Goal: Task Accomplishment & Management: Manage account settings

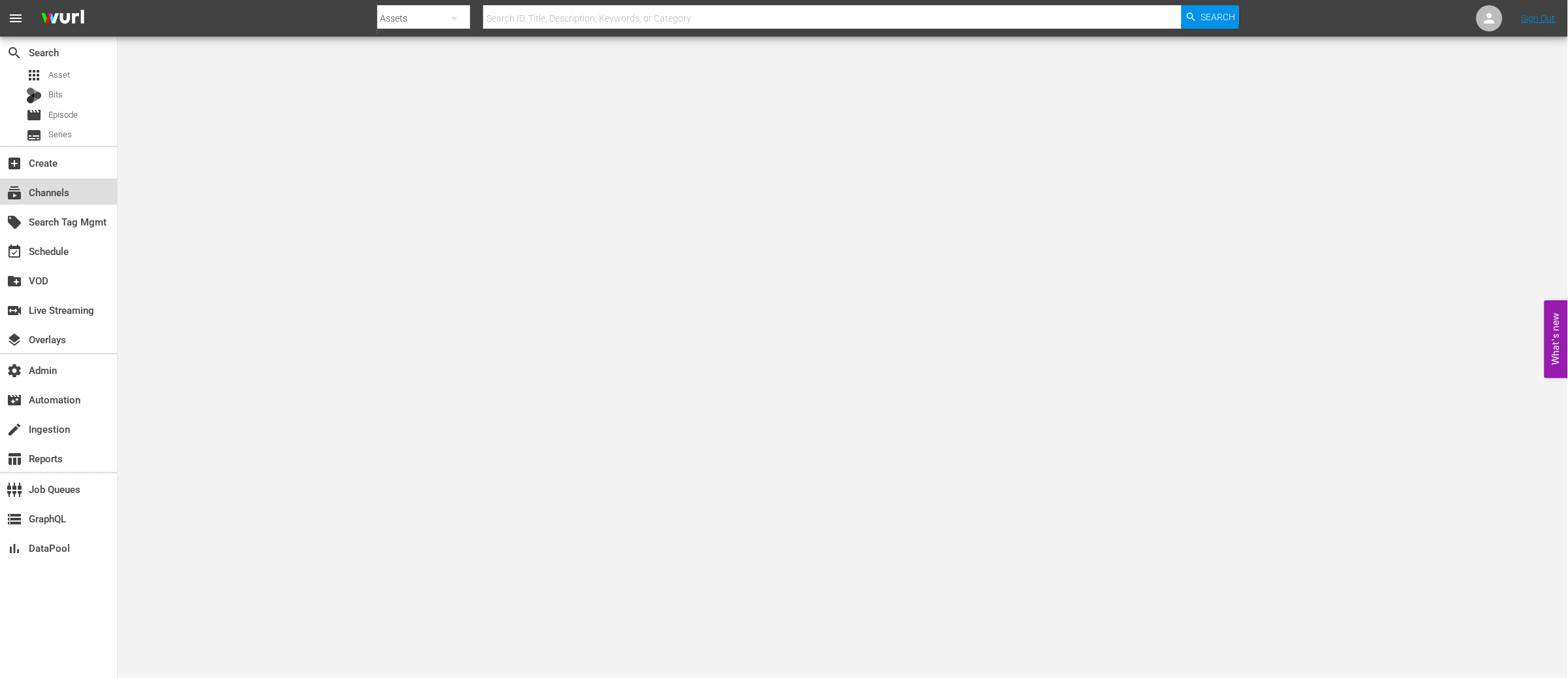
click at [33, 191] on div "subscriptions Channels" at bounding box center [36, 190] width 73 height 11
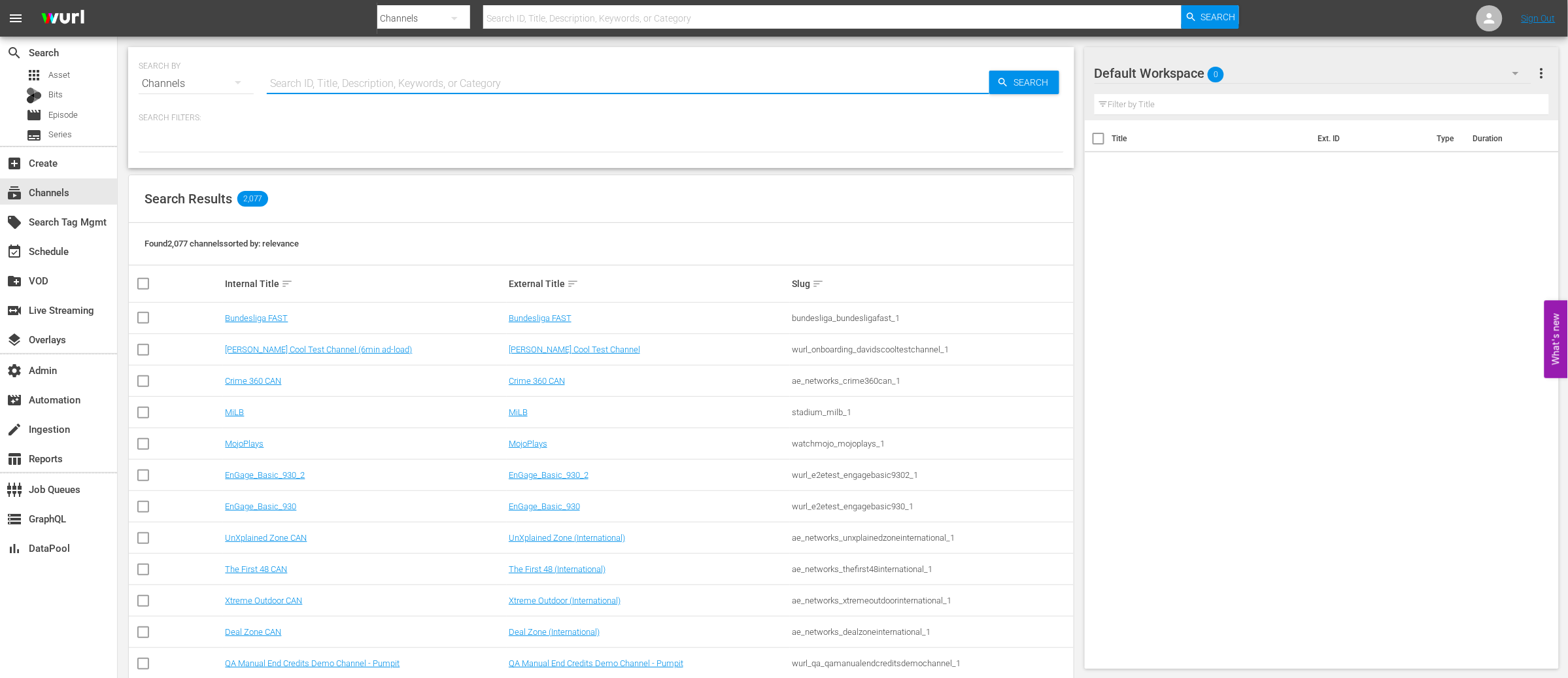
click at [376, 80] on input "text" at bounding box center [628, 83] width 723 height 31
type input "b"
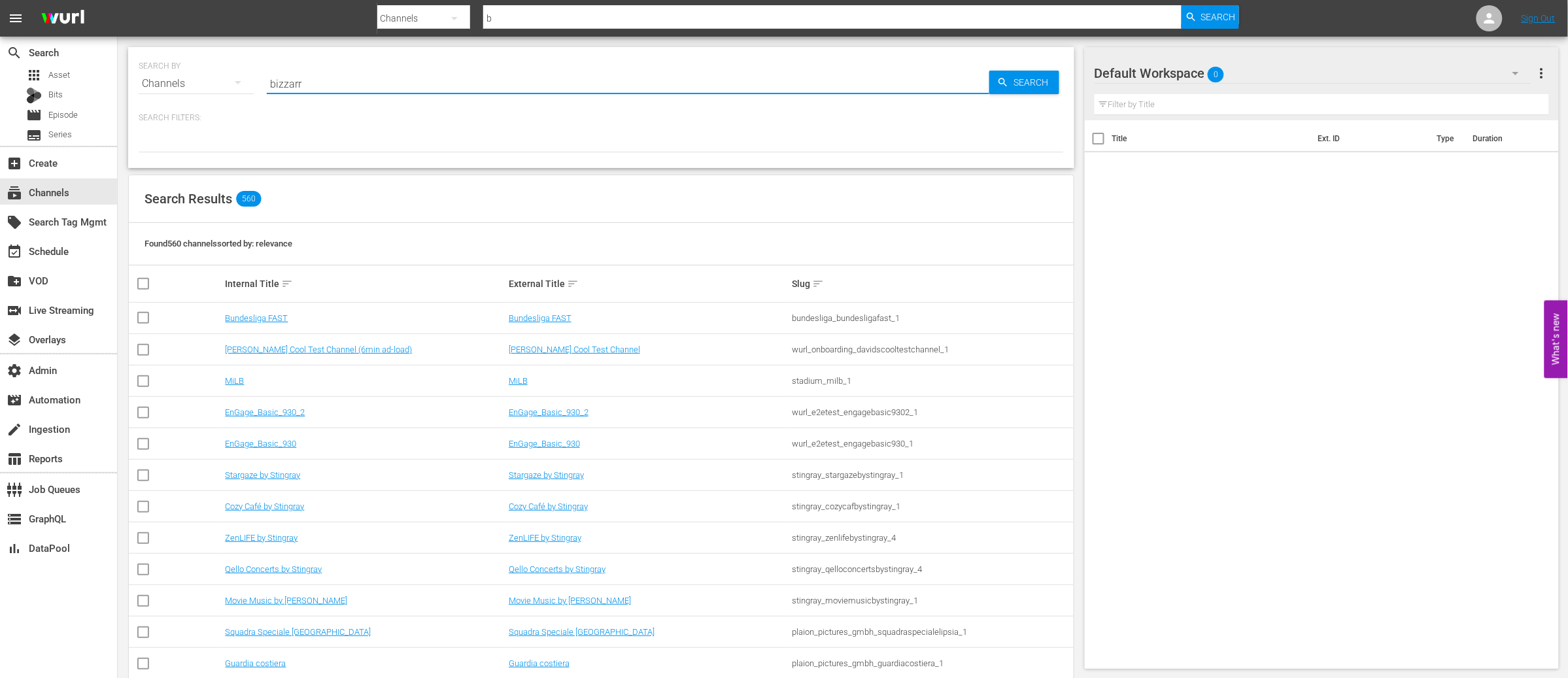
type input "bizzarro"
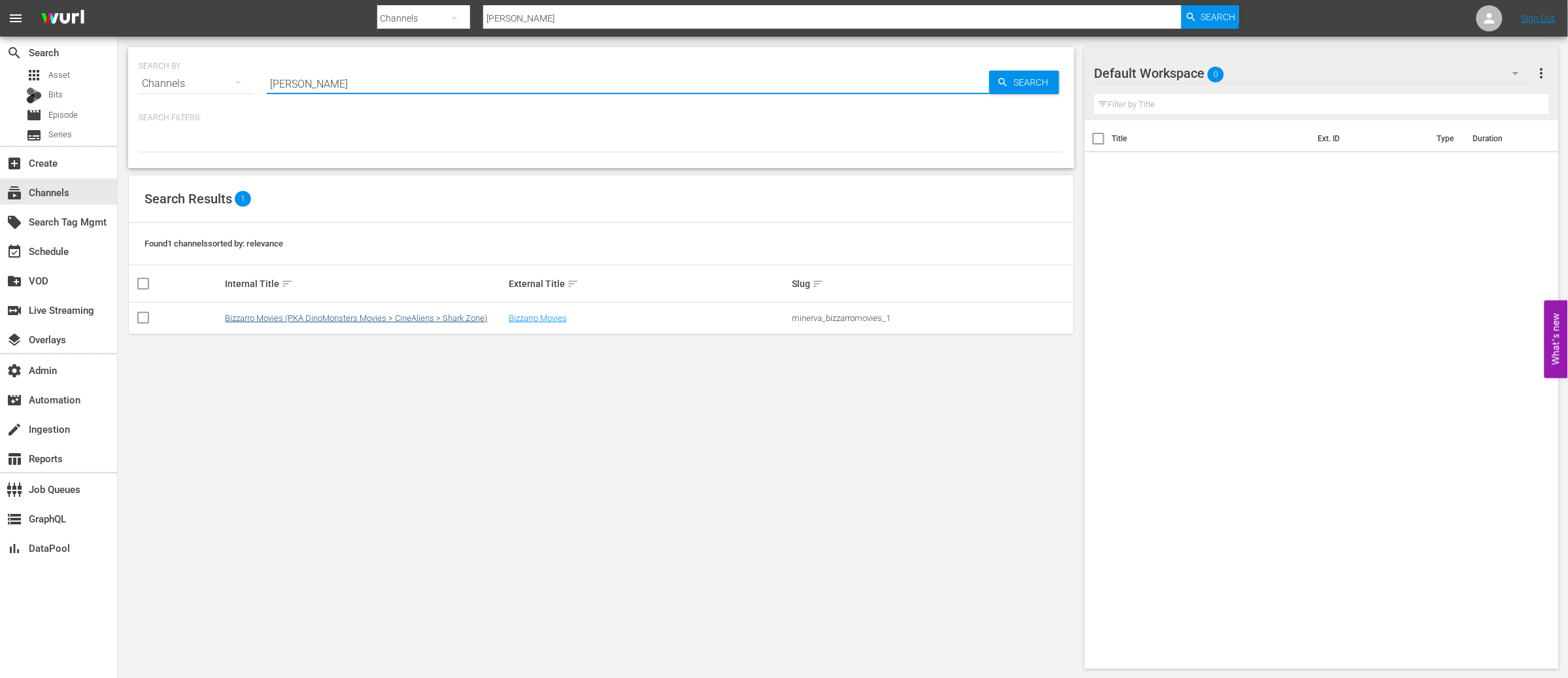
type input "bizzarro"
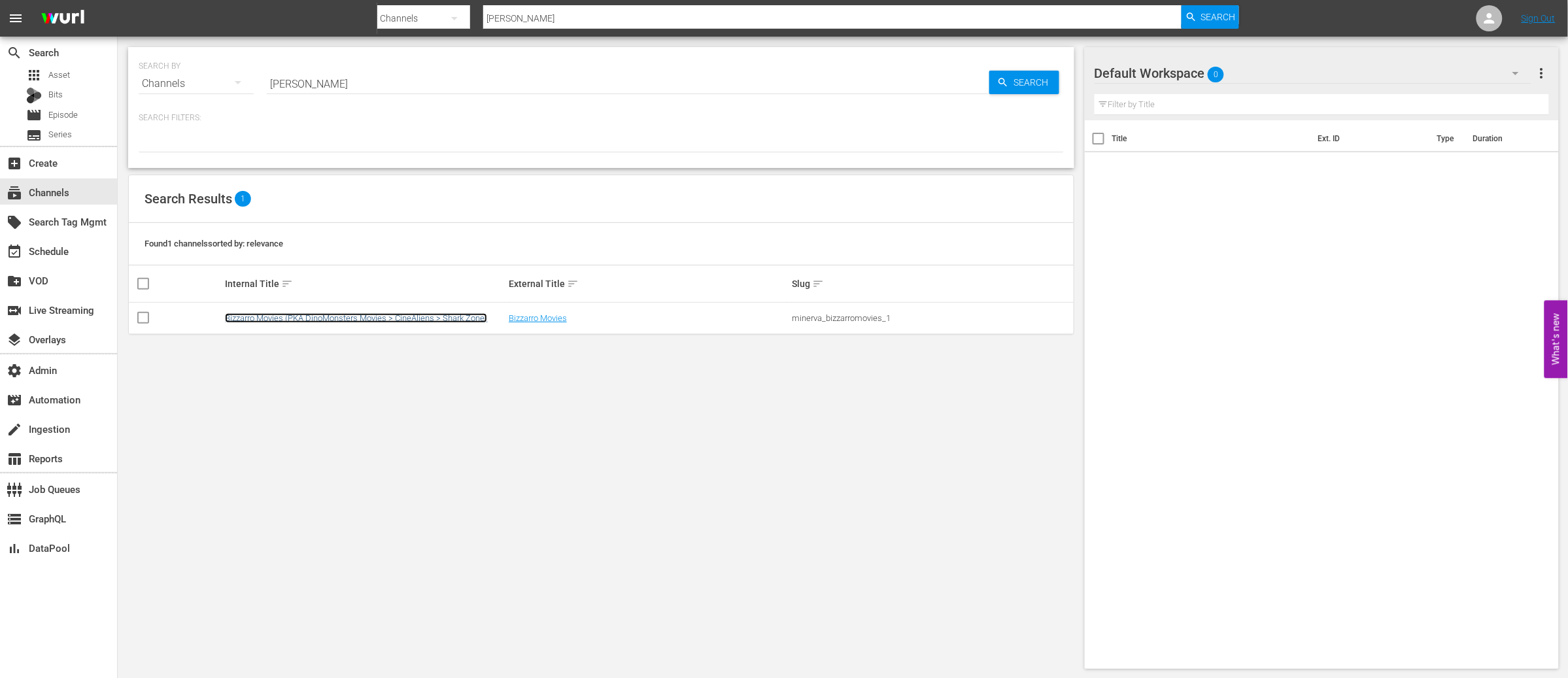
click at [353, 315] on link "Bizzarro Movies (PKA DinoMonsters Movies > CineAliens > Shark Zone)" at bounding box center [355, 318] width 262 height 9
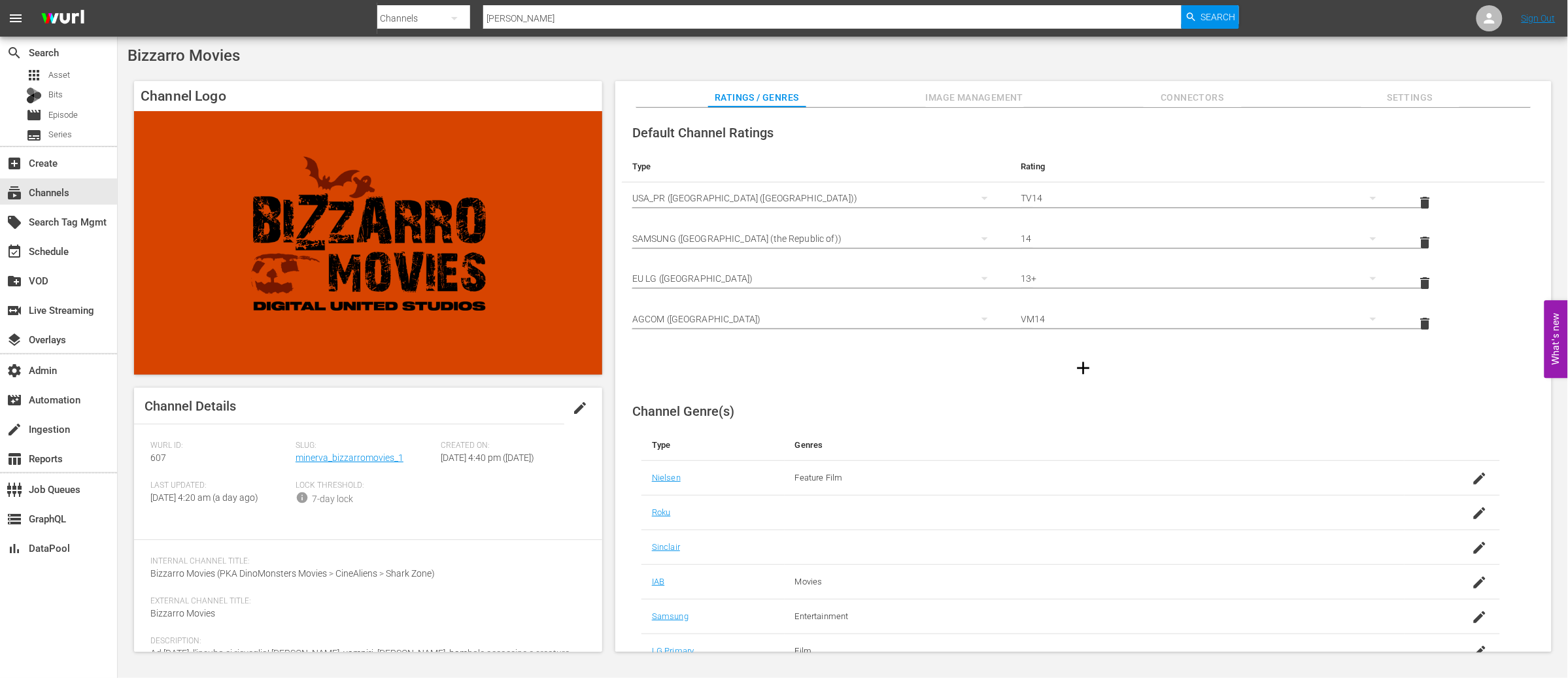
click at [1420, 104] on span "Settings" at bounding box center [1411, 98] width 99 height 16
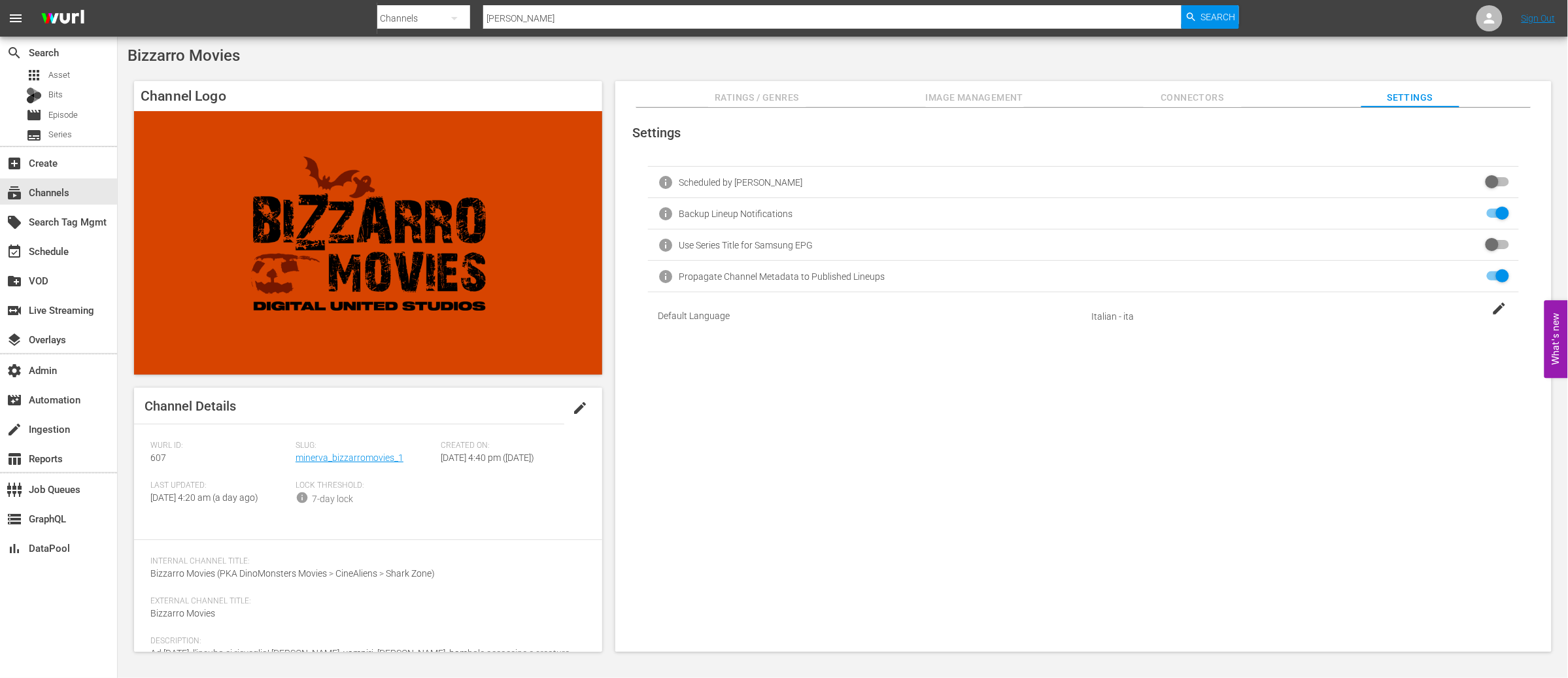
click at [987, 99] on span "Image Management" at bounding box center [976, 98] width 99 height 16
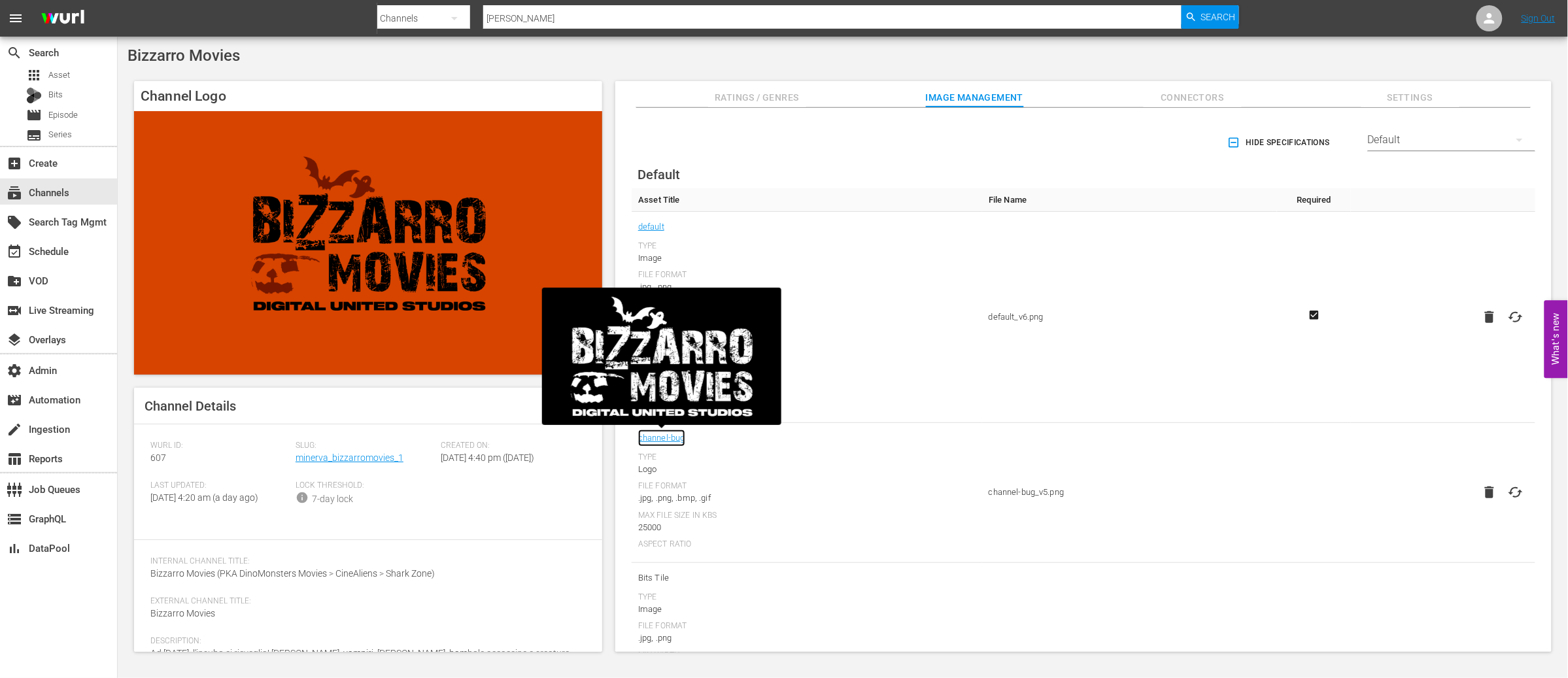
click at [660, 436] on link "channel-bug" at bounding box center [662, 438] width 47 height 17
click at [1519, 492] on icon at bounding box center [1516, 492] width 16 height 16
click at [1504, 504] on input "file" at bounding box center [1503, 504] width 1 height 1
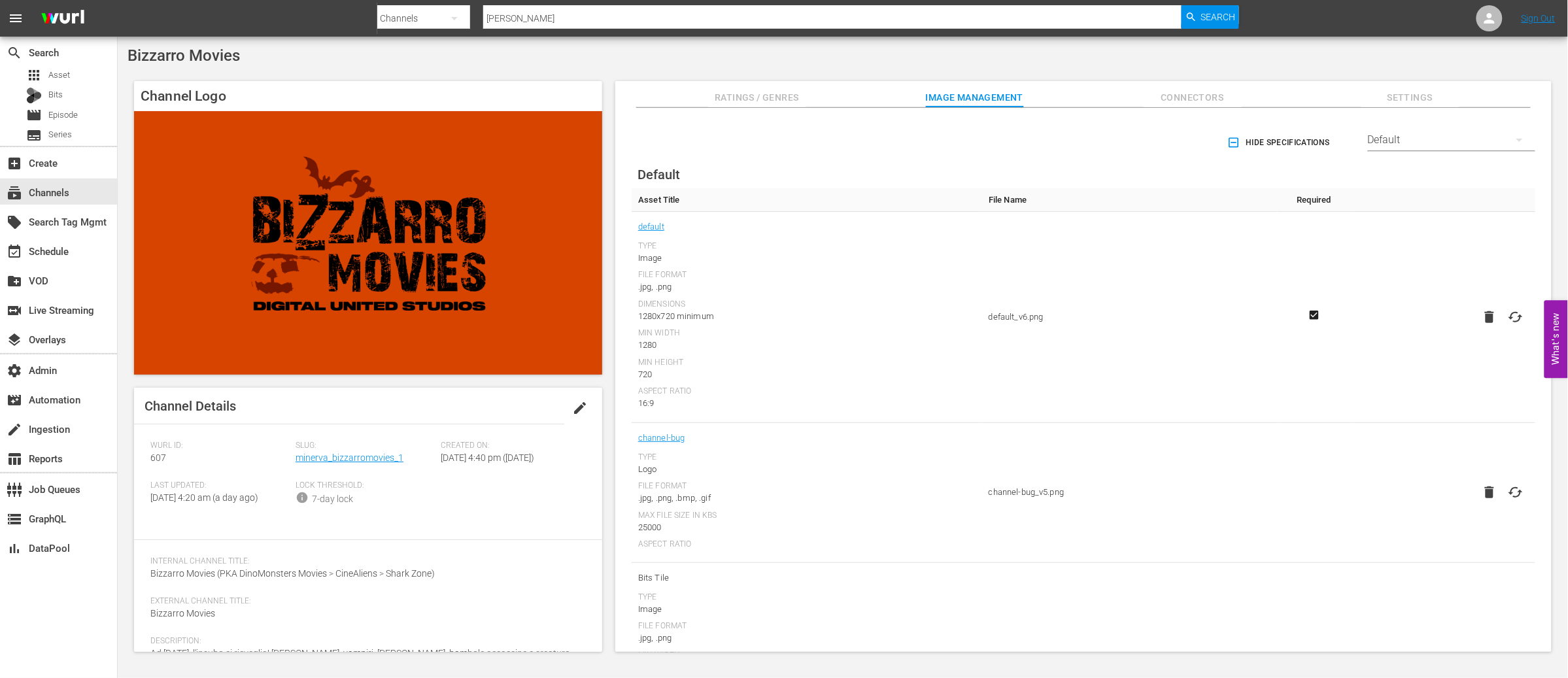
type input "C:\fakepath\channel-bug_v5.png"
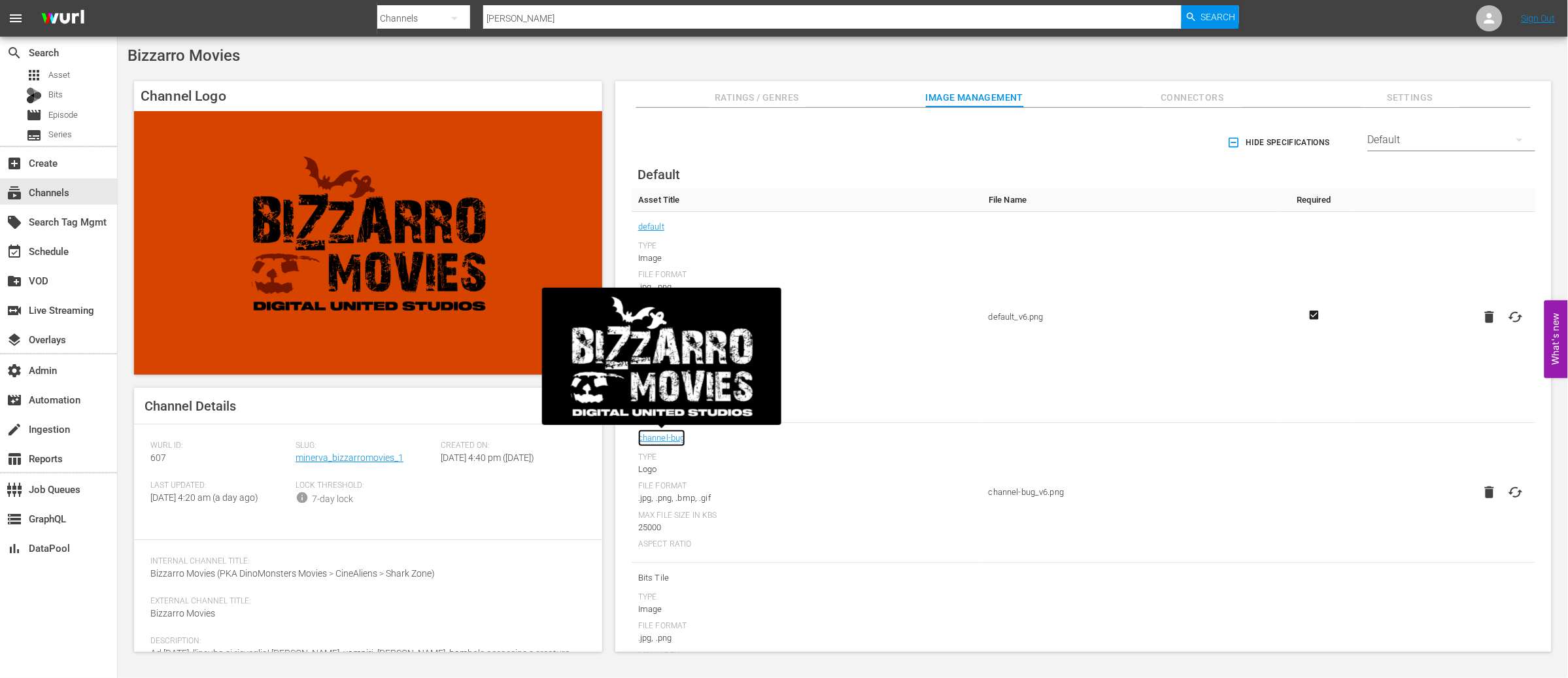
click at [666, 438] on link "channel-bug" at bounding box center [662, 438] width 47 height 17
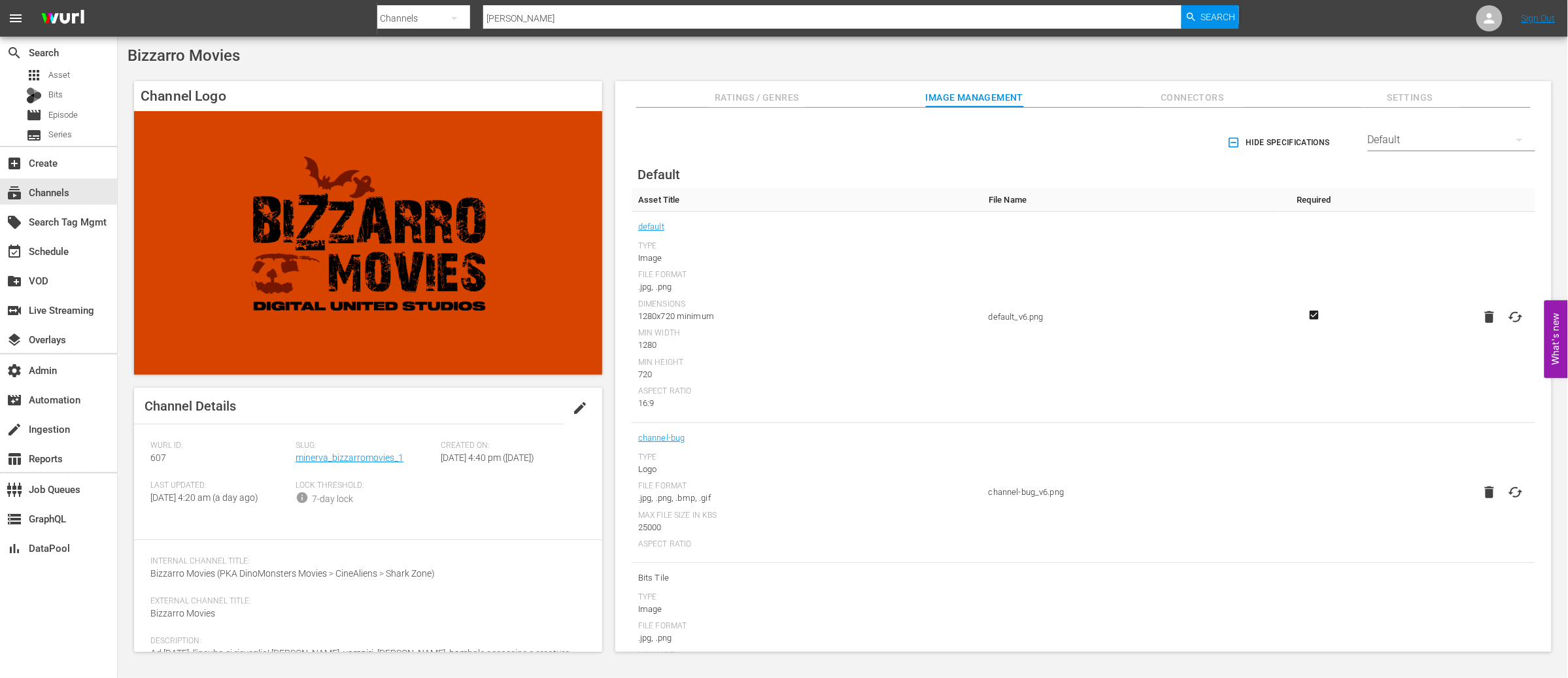
drag, startPoint x: 1391, startPoint y: 66, endPoint x: 1492, endPoint y: 31, distance: 106.9
click at [1391, 66] on div "Bizzarro Movies Channel Logo Channel Details edit Wurl ID: 607 Slug: minerva_bi…" at bounding box center [842, 353] width 1451 height 633
click at [1486, 13] on icon at bounding box center [1489, 18] width 16 height 16
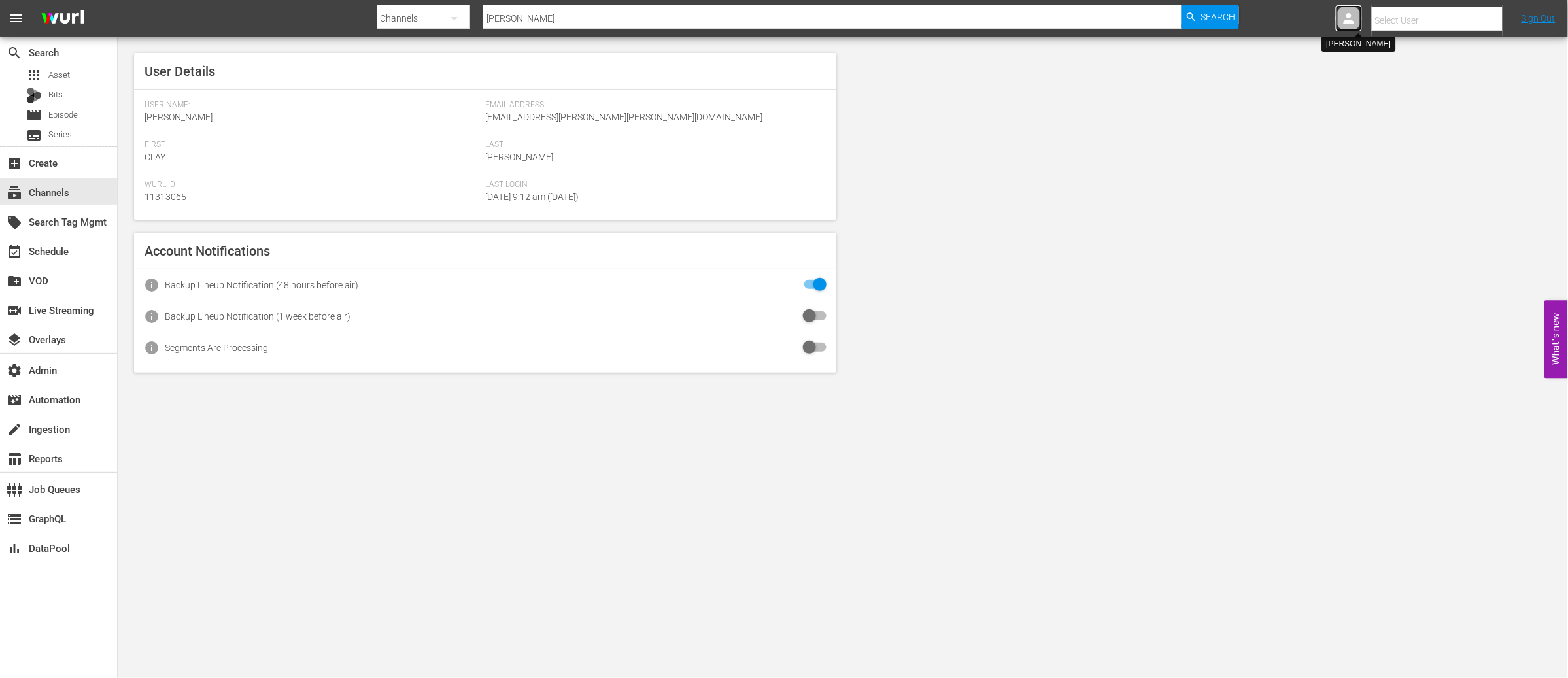
click at [1343, 17] on icon at bounding box center [1349, 18] width 16 height 16
click at [1488, 16] on icon at bounding box center [1489, 18] width 10 height 10
click at [1390, 15] on input "text" at bounding box center [1455, 20] width 168 height 31
click at [1384, 92] on div "Simona Campobasso <campobasso.guest@minervapictures.com>" at bounding box center [1427, 87] width 204 height 31
type input "Simona Campobasso (11312727)"
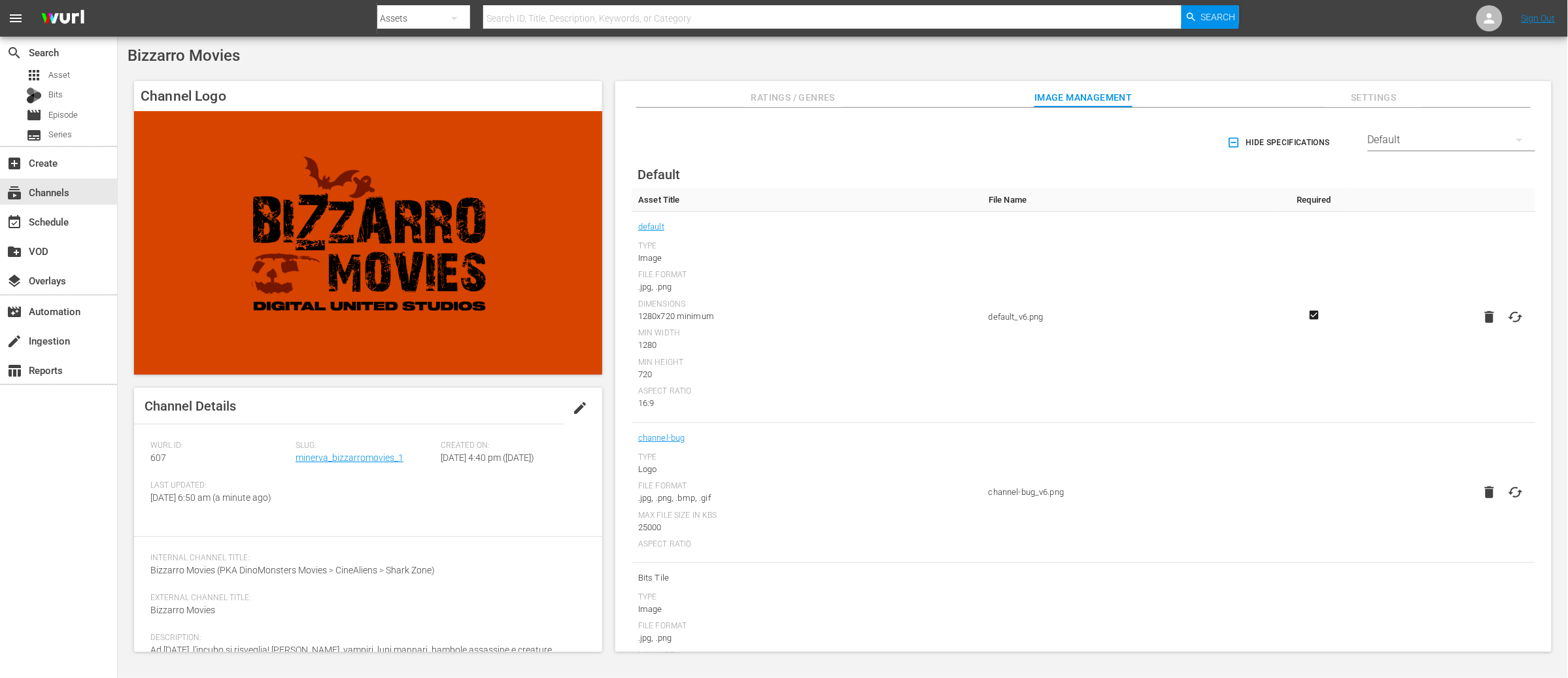
click at [1520, 493] on icon at bounding box center [1516, 492] width 16 height 16
click at [1504, 504] on input "file" at bounding box center [1503, 504] width 1 height 1
type input "C:\fakepath\channel-bug_v5.png"
click at [1512, 491] on icon at bounding box center [1516, 492] width 16 height 16
click at [1504, 504] on input "file" at bounding box center [1503, 504] width 1 height 1
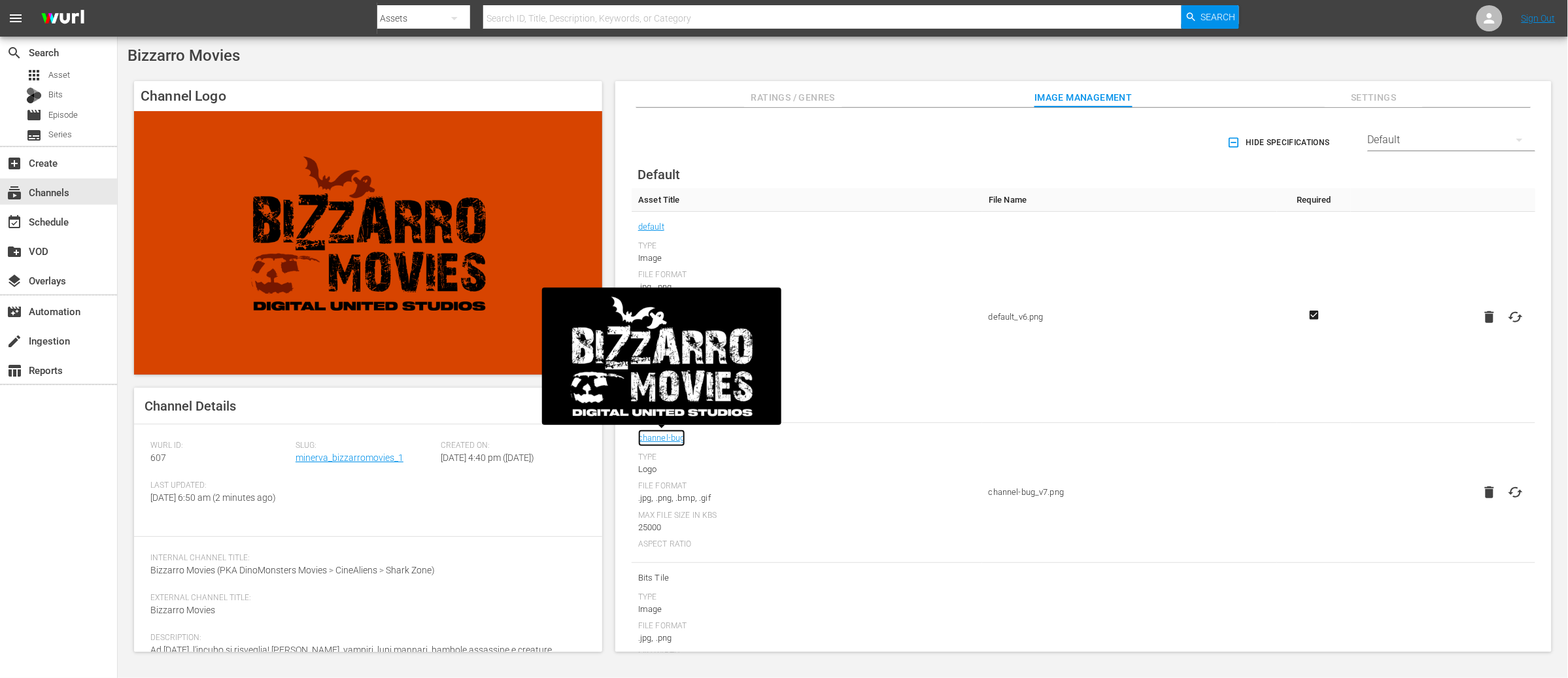
click at [660, 437] on link "channel-bug" at bounding box center [662, 438] width 47 height 17
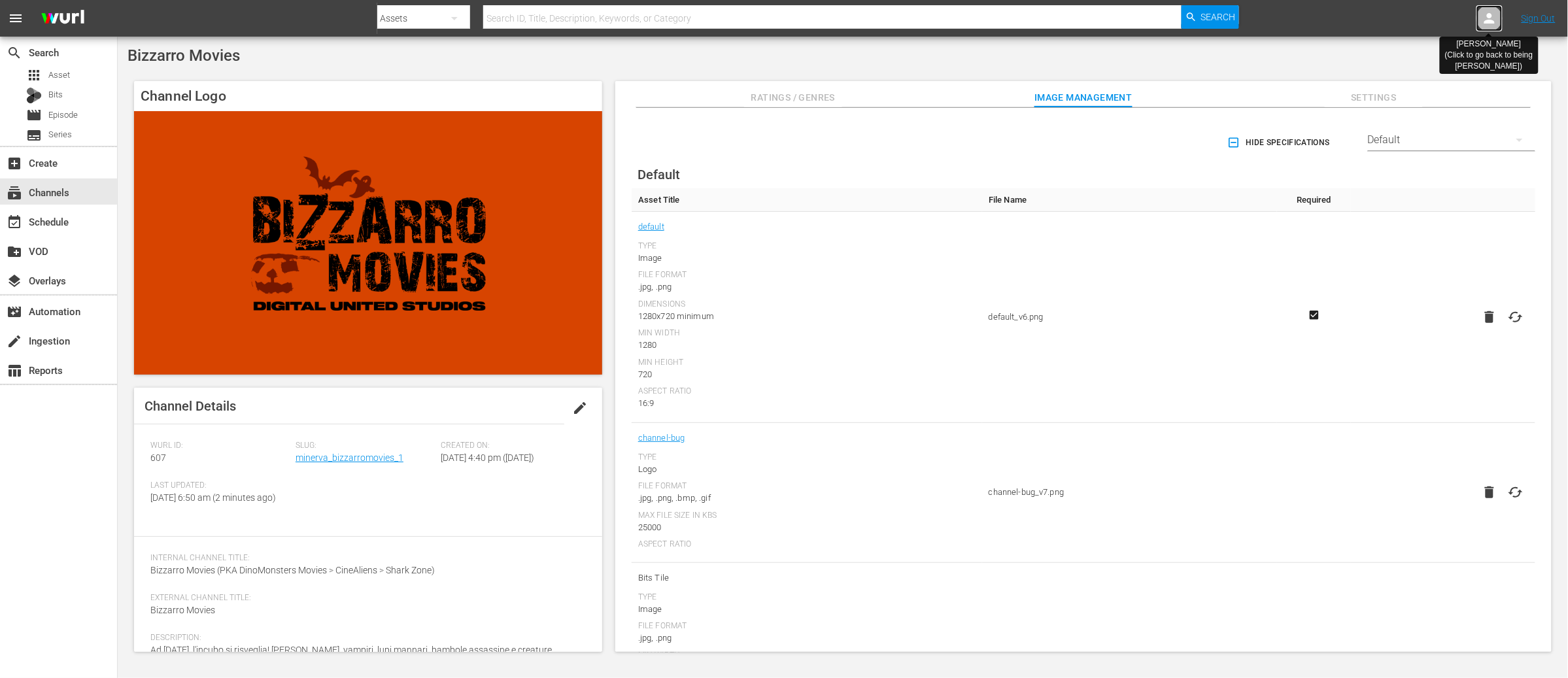
click at [1490, 17] on icon at bounding box center [1489, 18] width 10 height 10
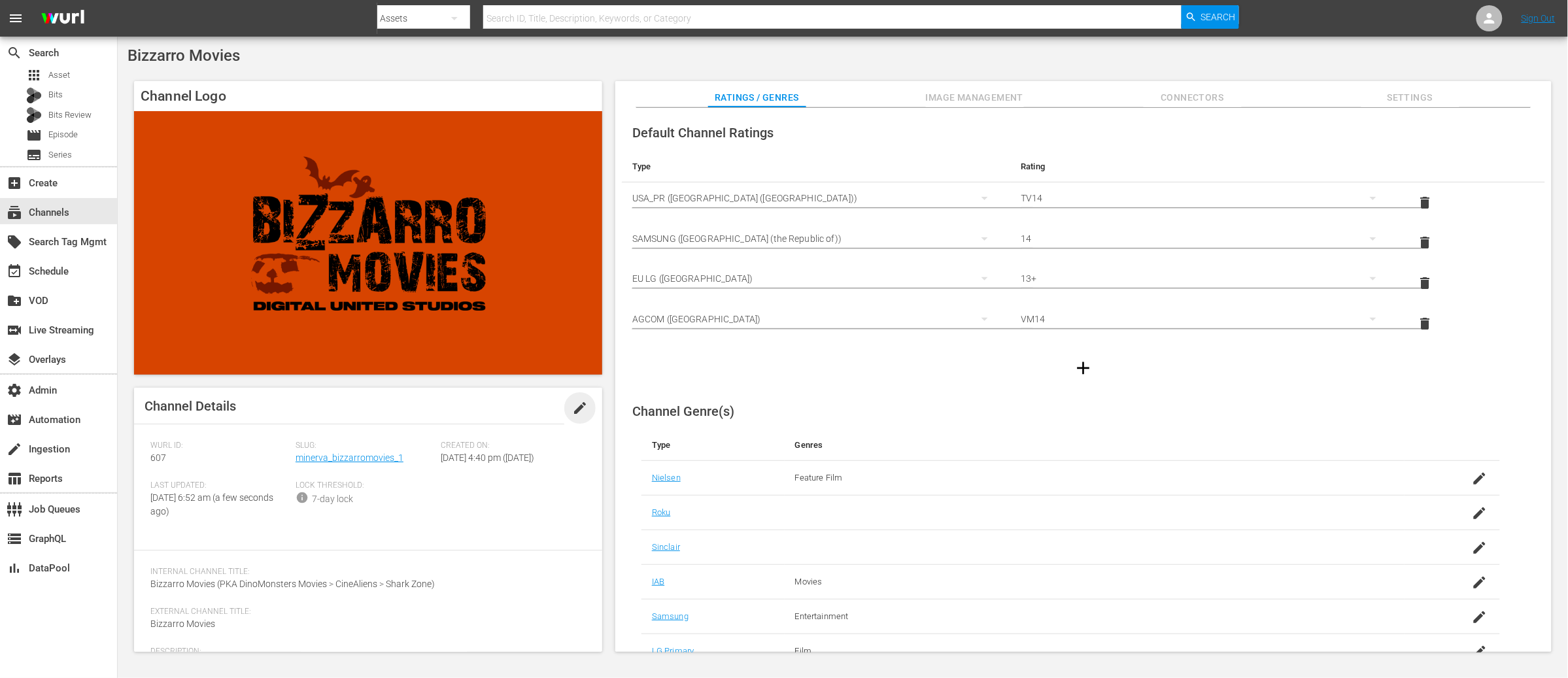
click at [572, 410] on span "edit" at bounding box center [580, 407] width 16 height 16
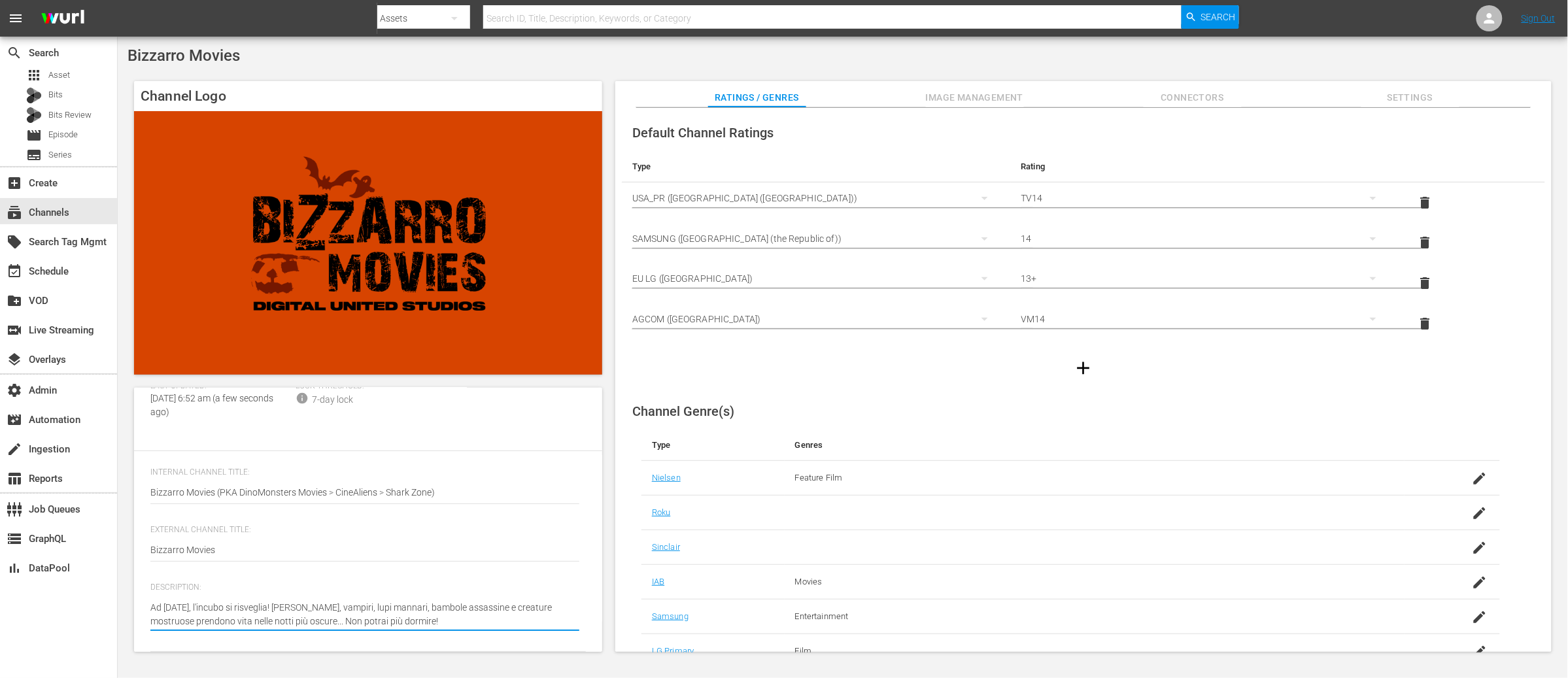
type textarea "Ad [DATE], l'incubo si risveglia! [PERSON_NAME], vampiri, lupi mannari, bambole…"
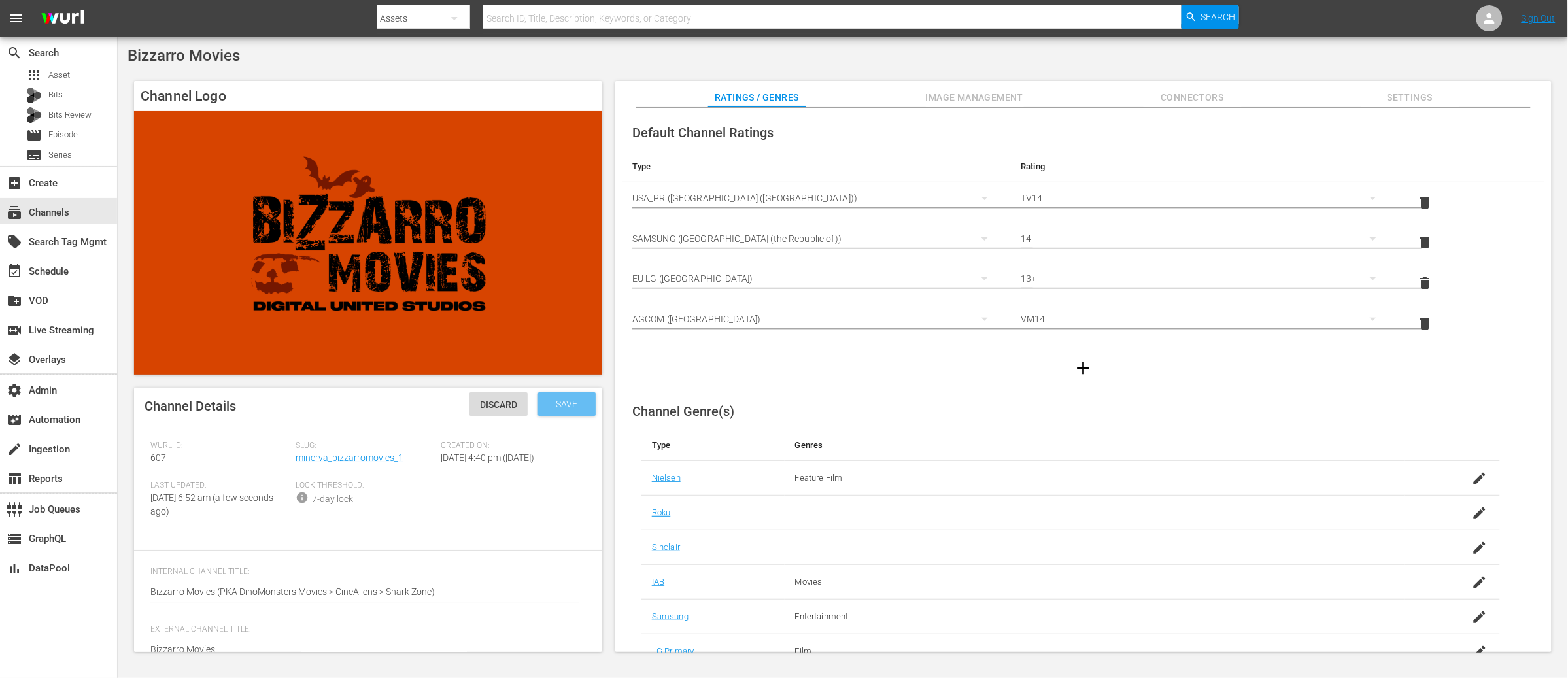
type textarea "Ad Halloween, l'incubo si risveglia! Zombi, vampiri, lupi mannari, bambole assa…"
click at [560, 402] on span "Save" at bounding box center [567, 403] width 43 height 10
click at [575, 410] on span "edit" at bounding box center [580, 407] width 16 height 16
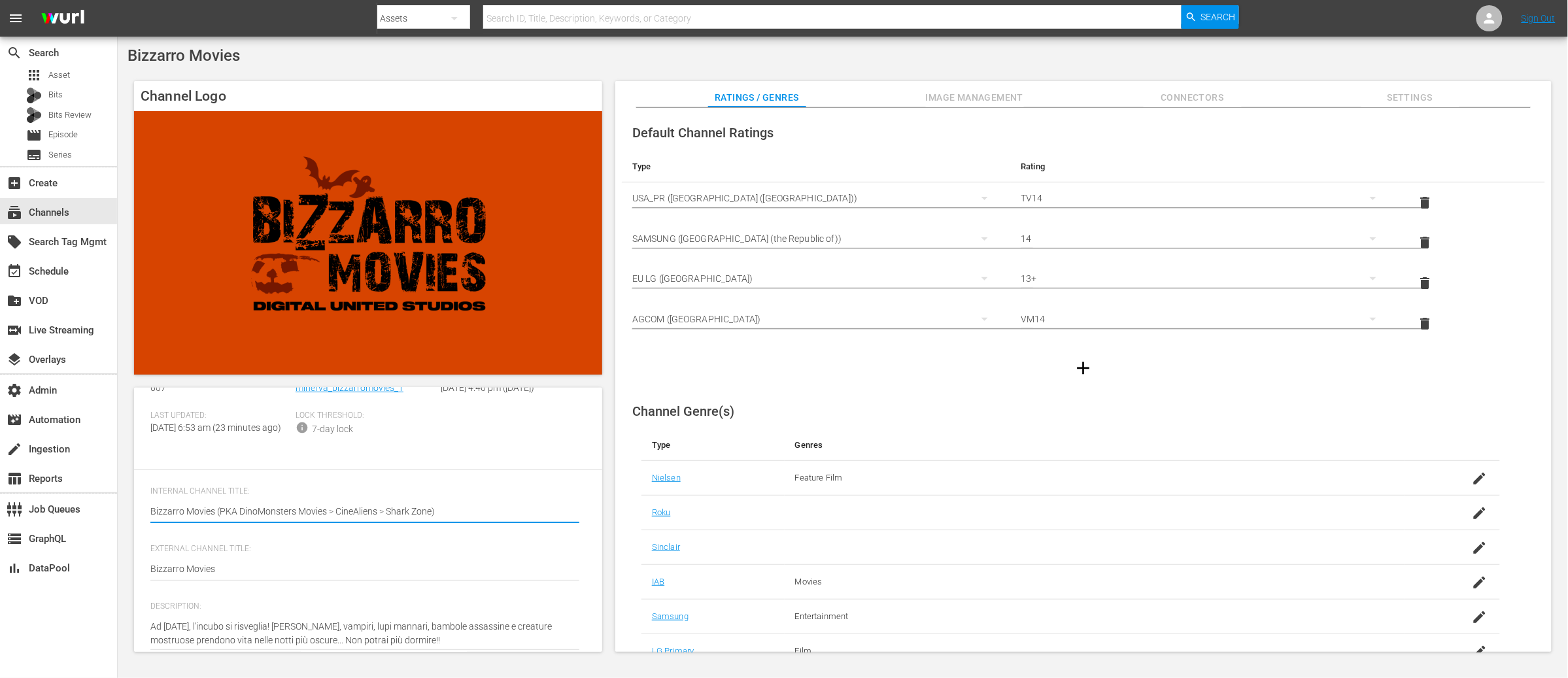
scroll to position [112, 0]
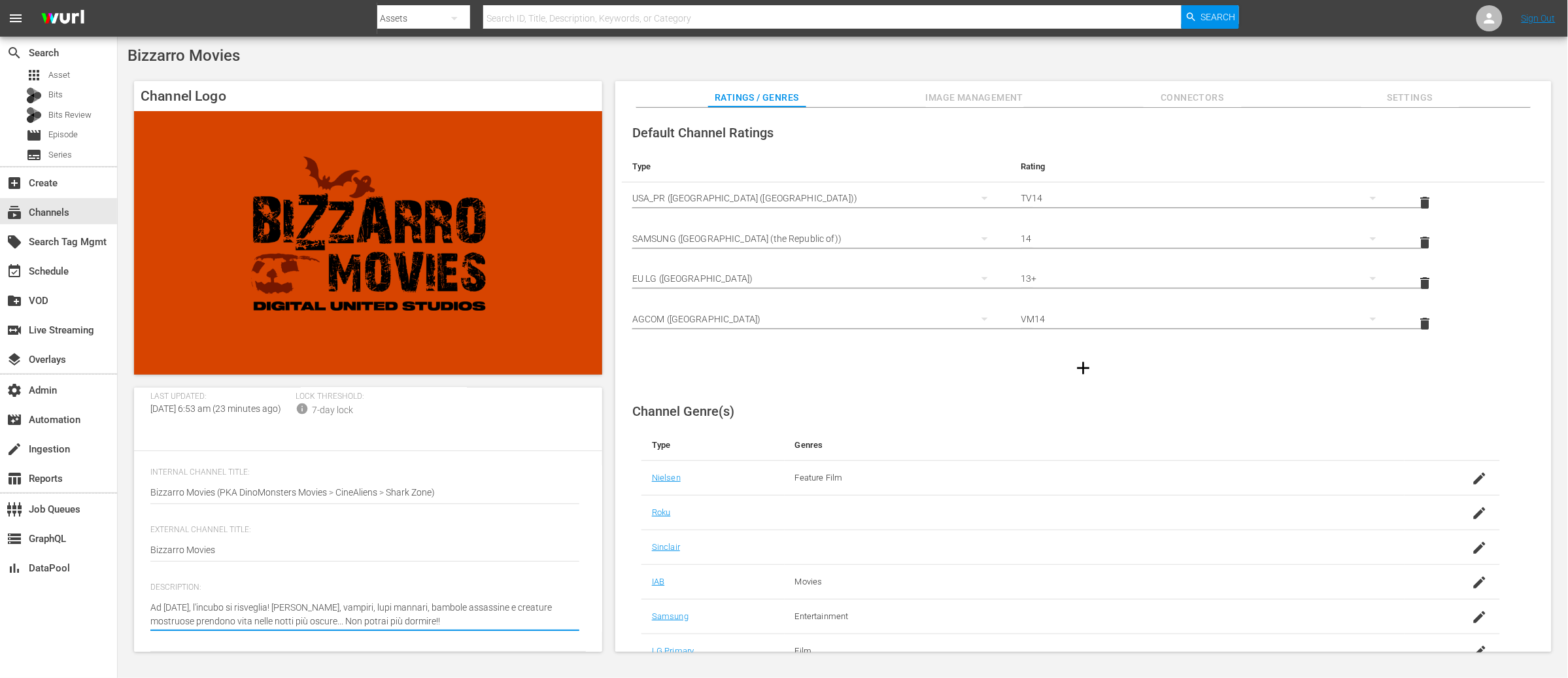
type textarea "Ad Halloween, l'incubo si risveglia! Zombi, vampiri, lupi mannari, bambole assa…"
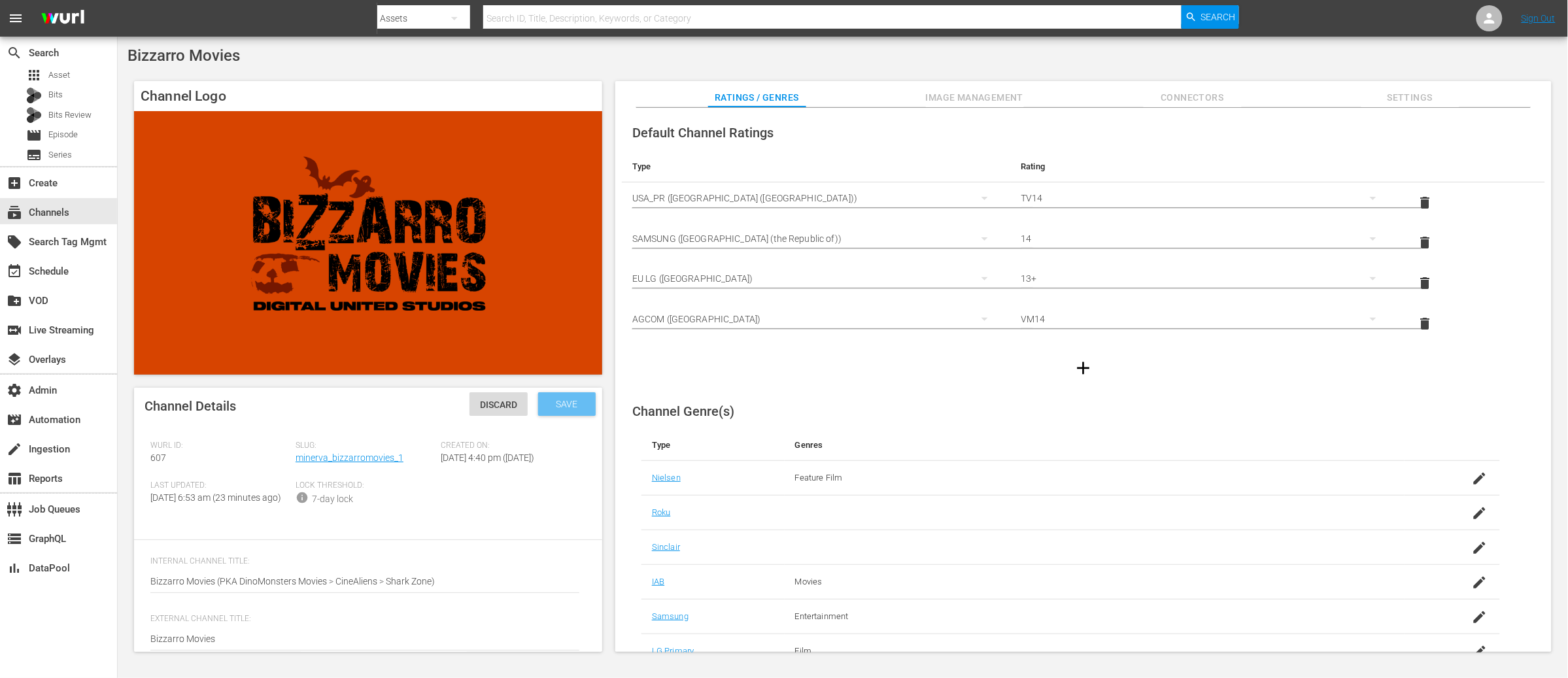
type textarea "Ad Halloween, l'incubo si risveglia! Zombi, vampiri, lupi mannari, bambole assa…"
click at [563, 404] on span "Save" at bounding box center [567, 403] width 43 height 10
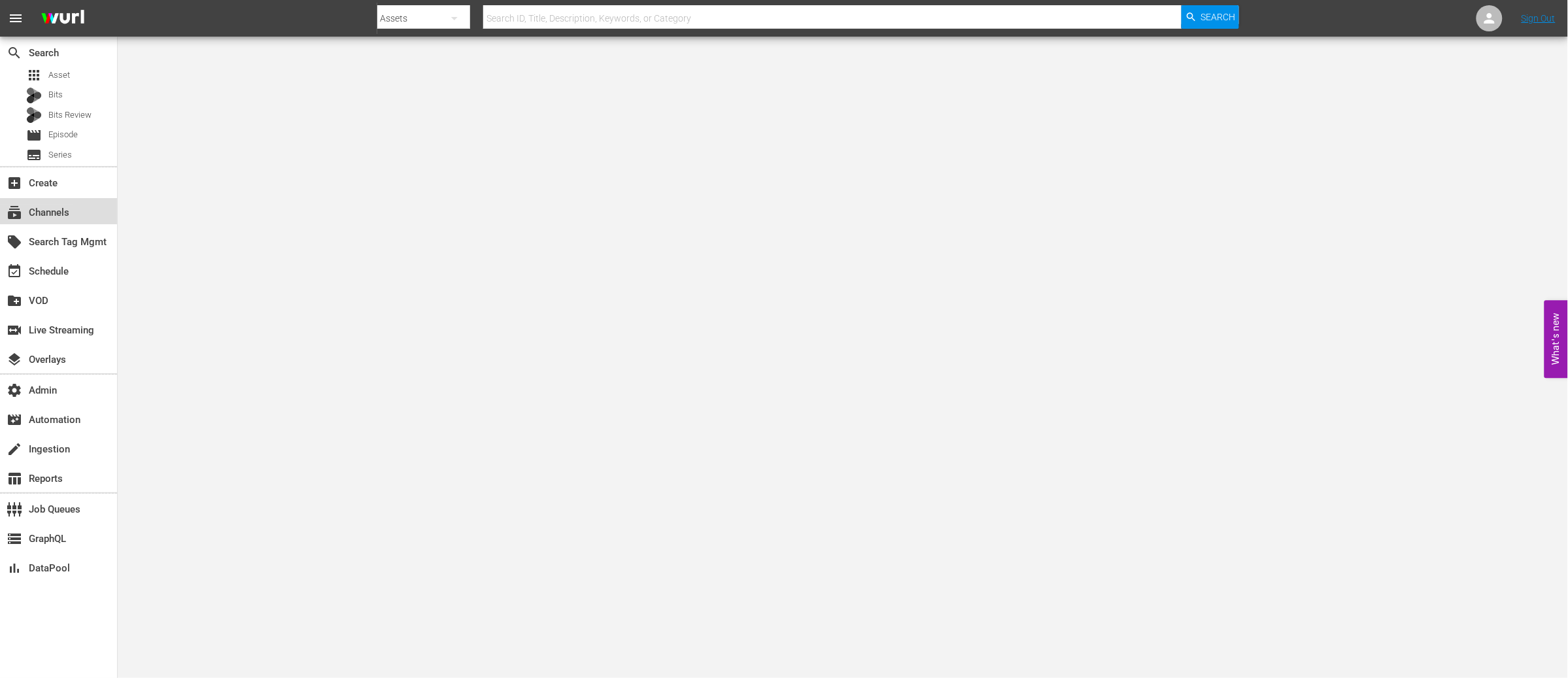
click at [58, 212] on div "subscriptions Channels" at bounding box center [36, 210] width 73 height 11
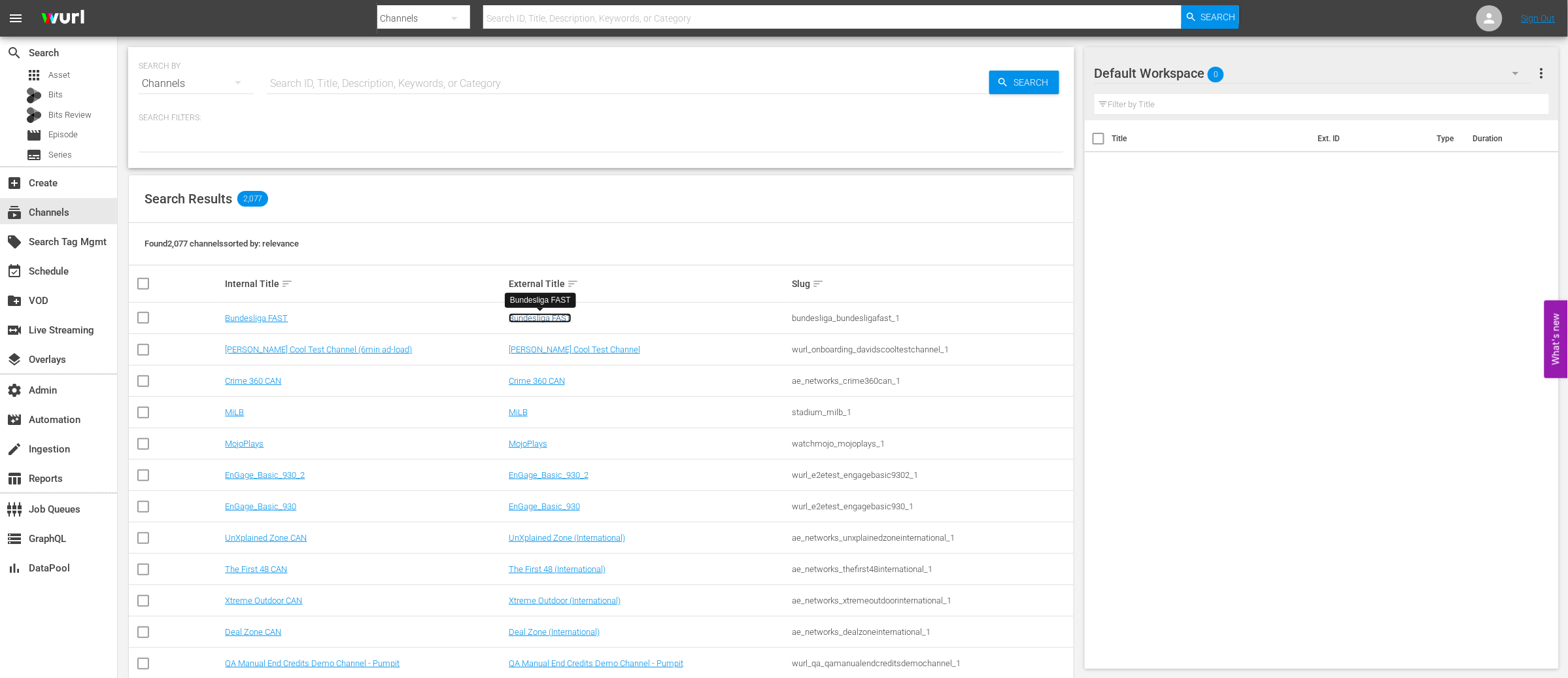
click at [523, 315] on link "Bundesliga FAST" at bounding box center [540, 318] width 63 height 9
